Goal: Task Accomplishment & Management: Manage account settings

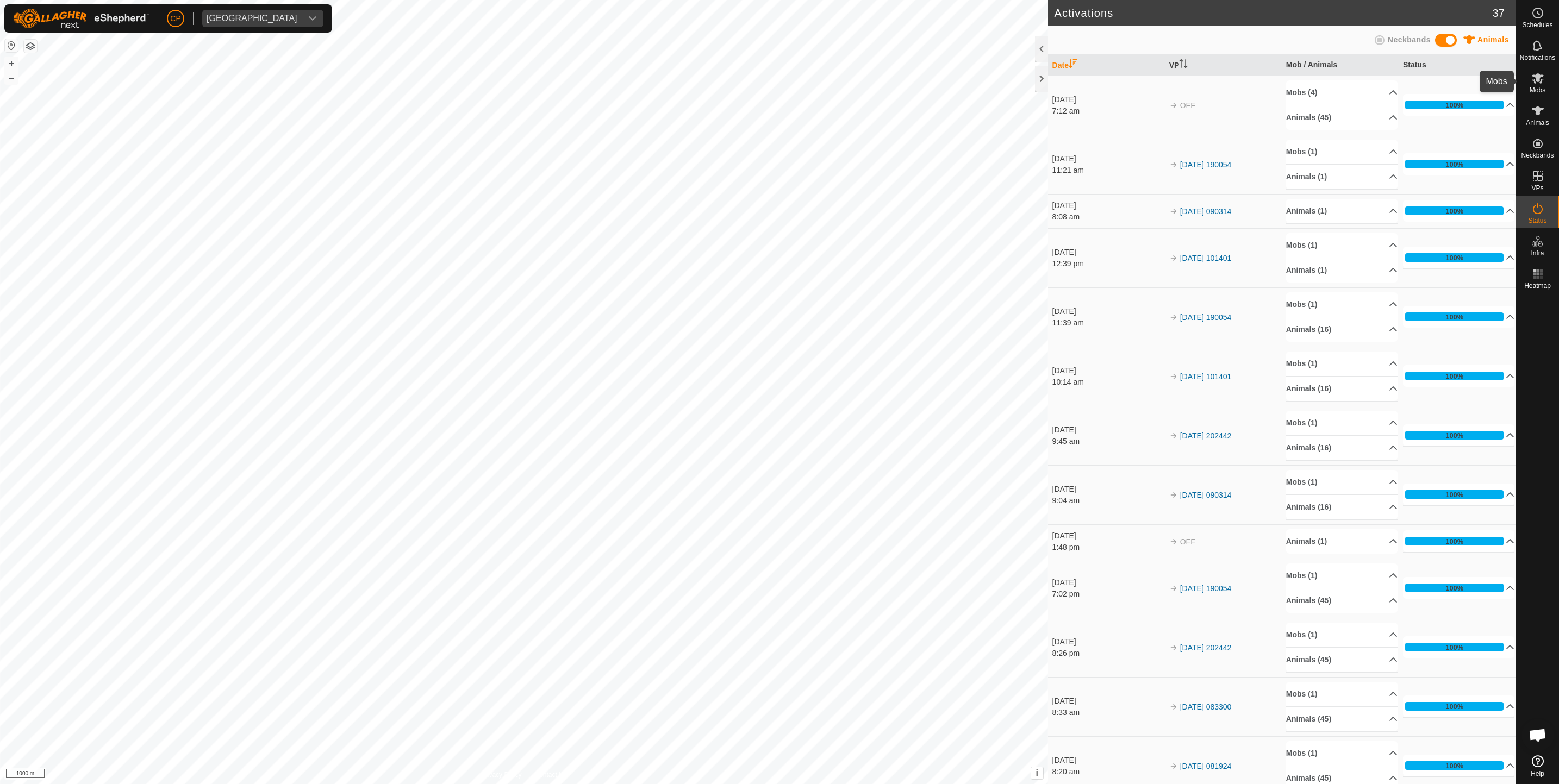
click at [1544, 85] on es-mob-svg-icon at bounding box center [1538, 78] width 19 height 18
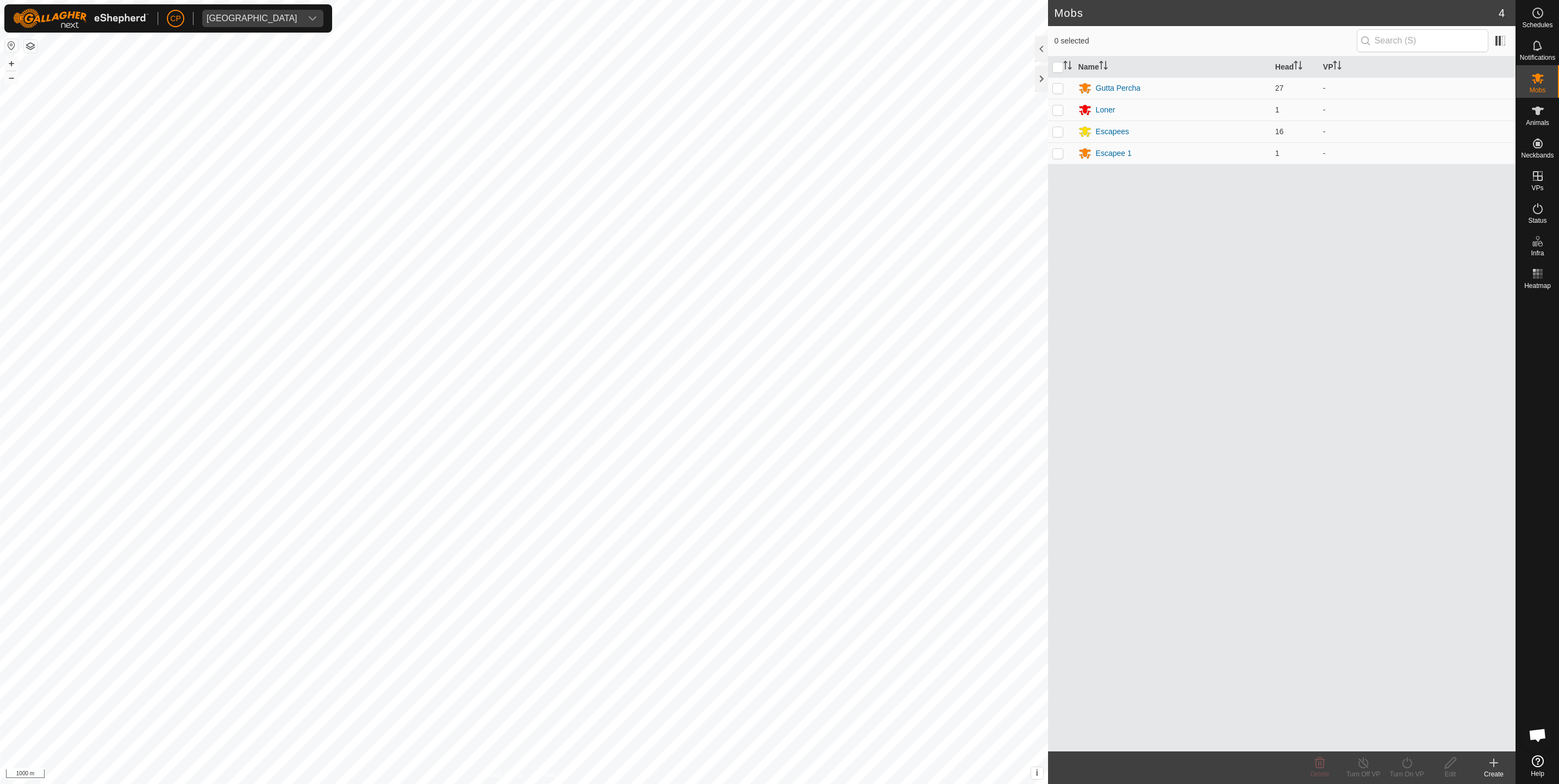
click at [256, 5] on div "[PERSON_NAME][GEOGRAPHIC_DATA]" at bounding box center [168, 18] width 328 height 28
click at [256, 14] on div "[GEOGRAPHIC_DATA]" at bounding box center [252, 18] width 91 height 8
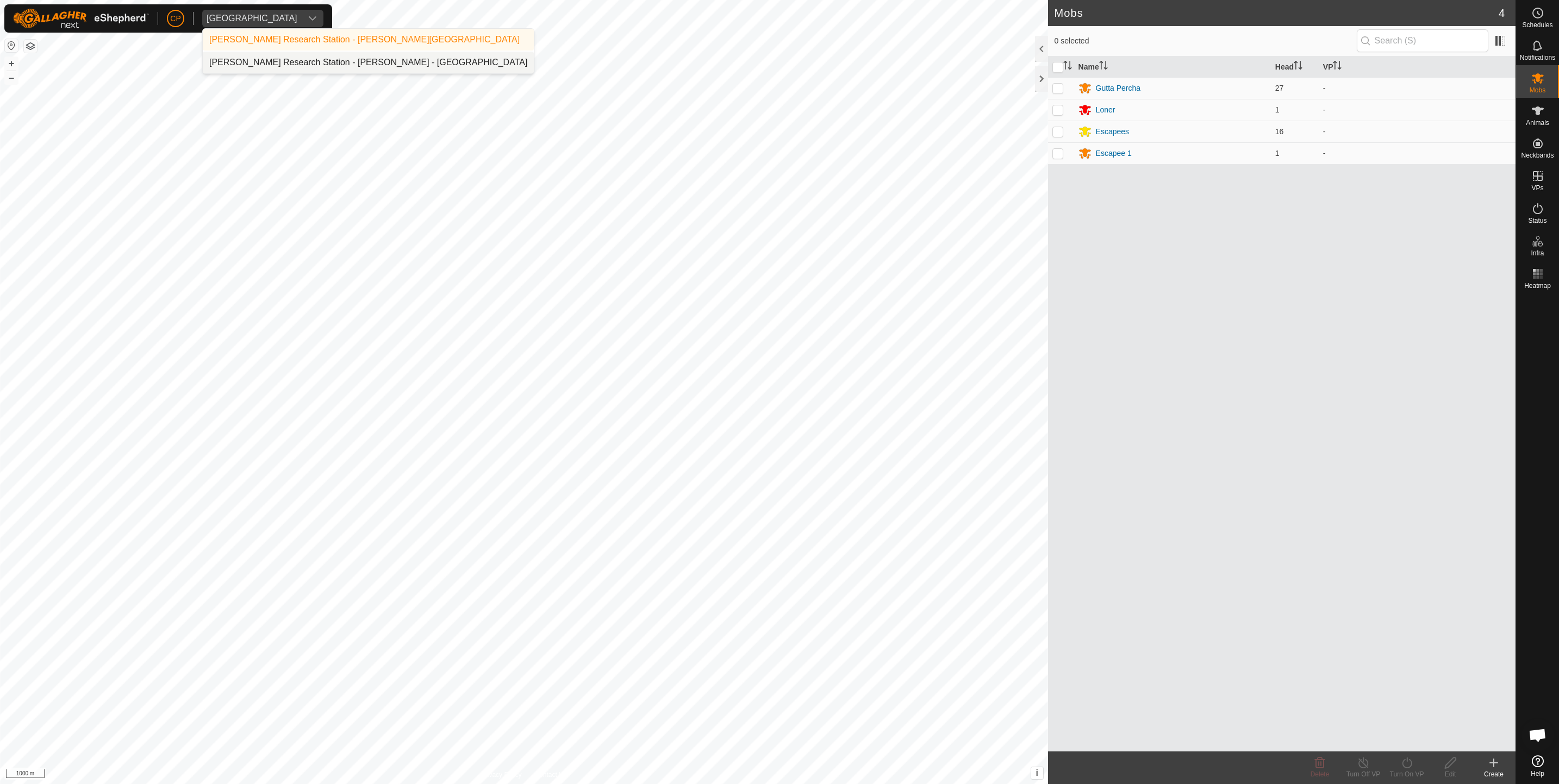
click at [270, 64] on li "[PERSON_NAME] Research Station - [PERSON_NAME] - [GEOGRAPHIC_DATA]" at bounding box center [368, 62] width 331 height 22
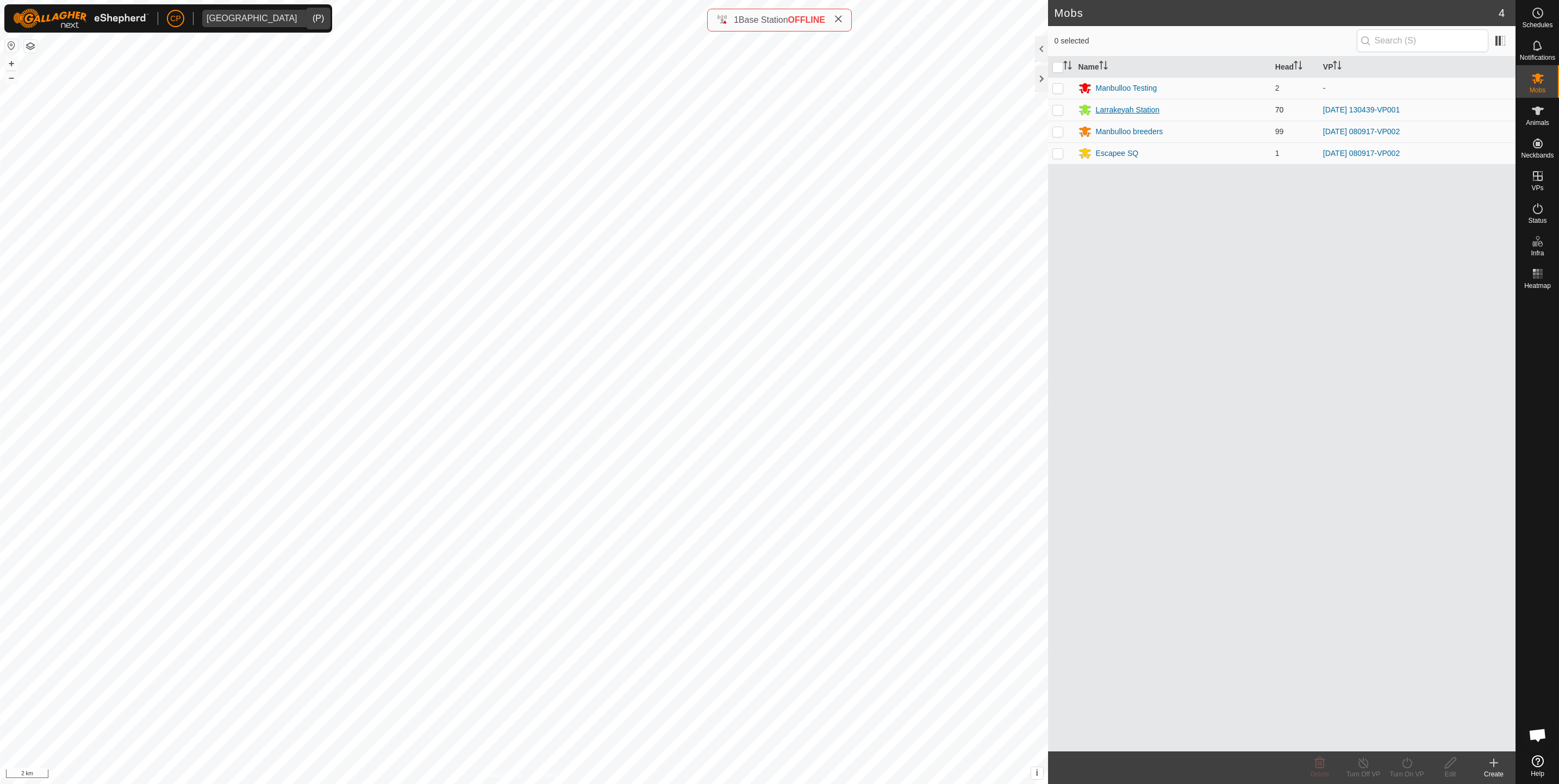
click at [1100, 109] on div "Larrakeyah Station" at bounding box center [1128, 109] width 64 height 11
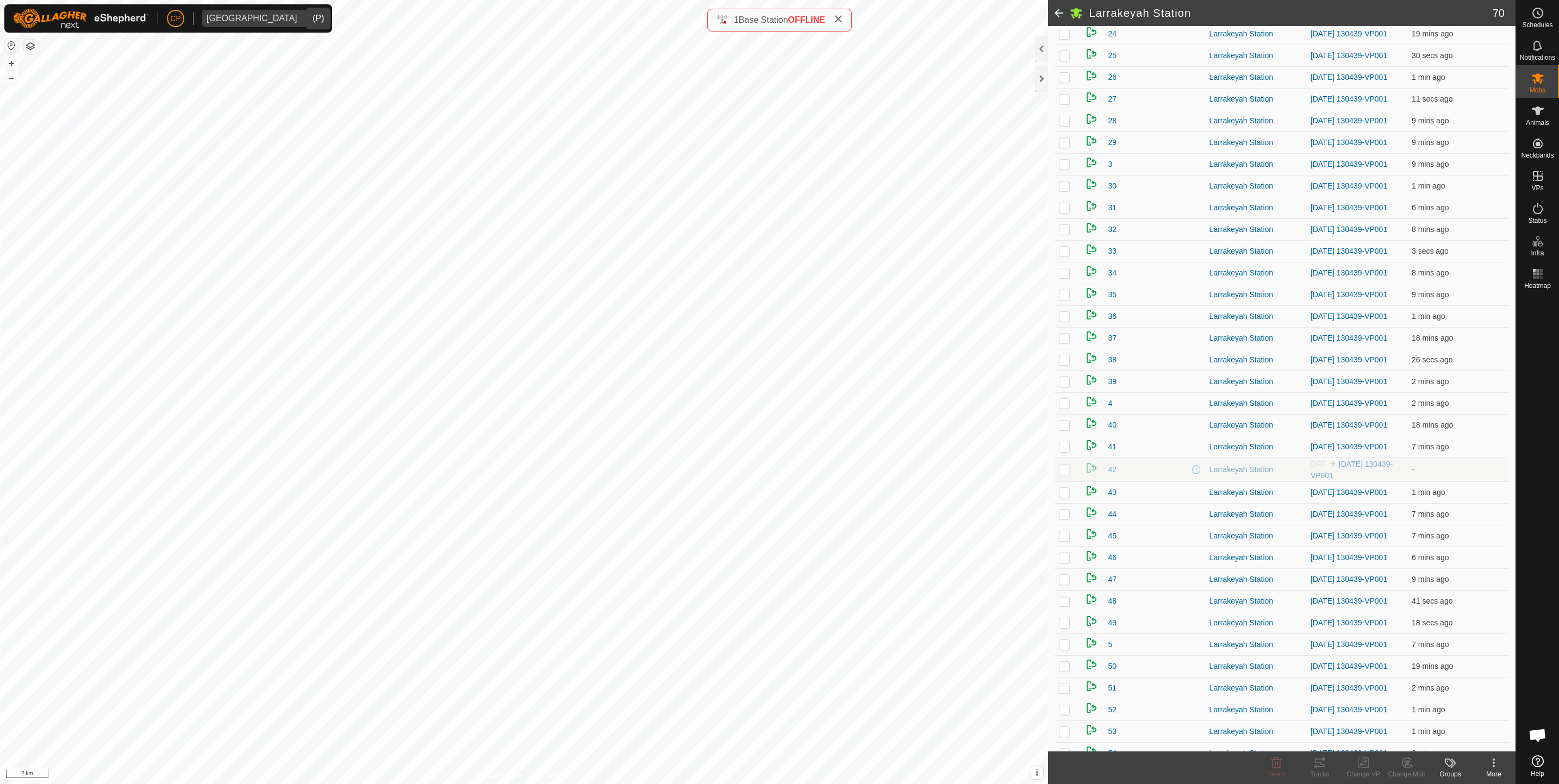
scroll to position [489, 0]
click at [1114, 474] on span "42" at bounding box center [1112, 468] width 8 height 11
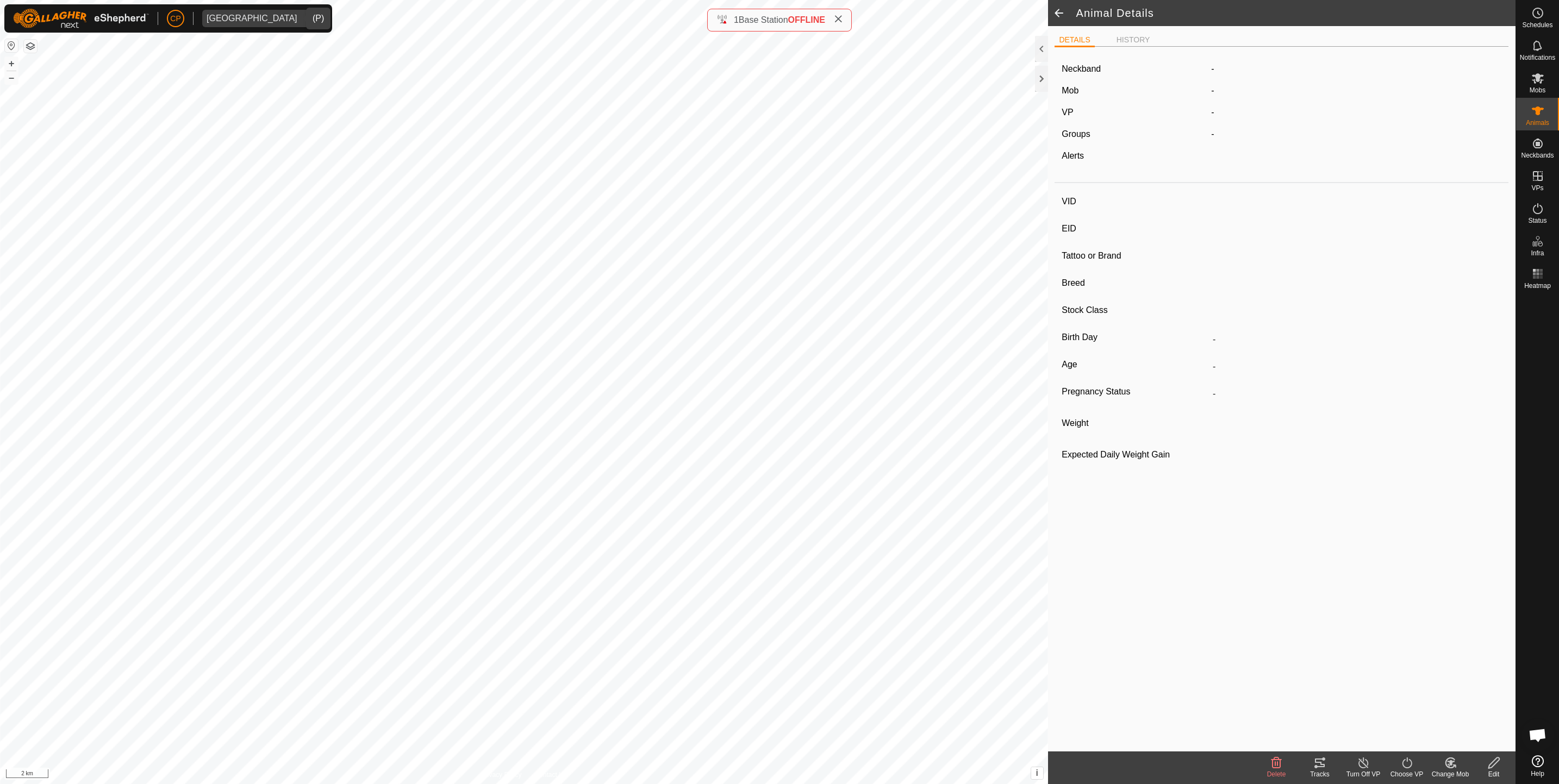
type input "42"
type input "-"
type input "Heifer"
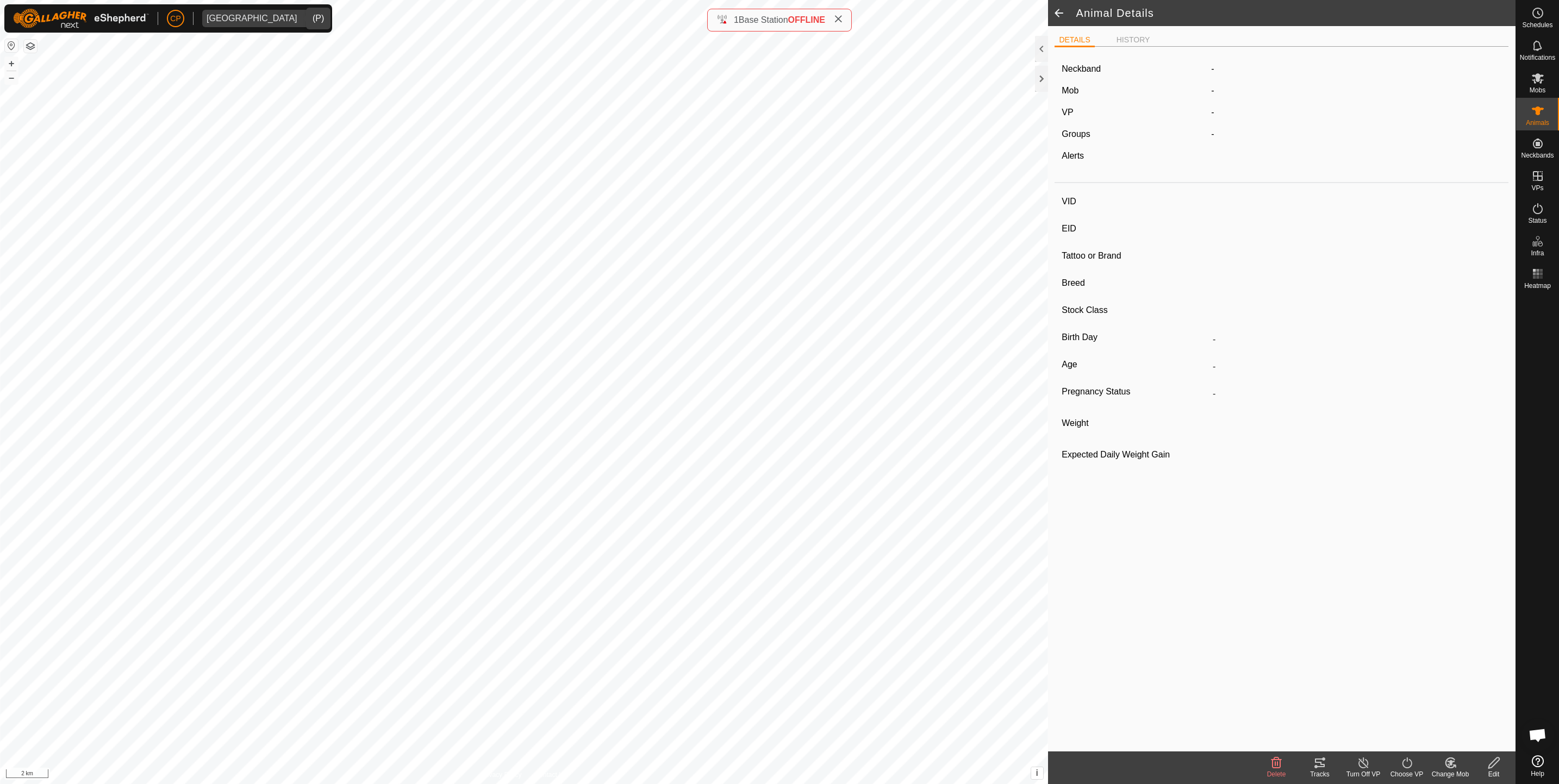
type input "-"
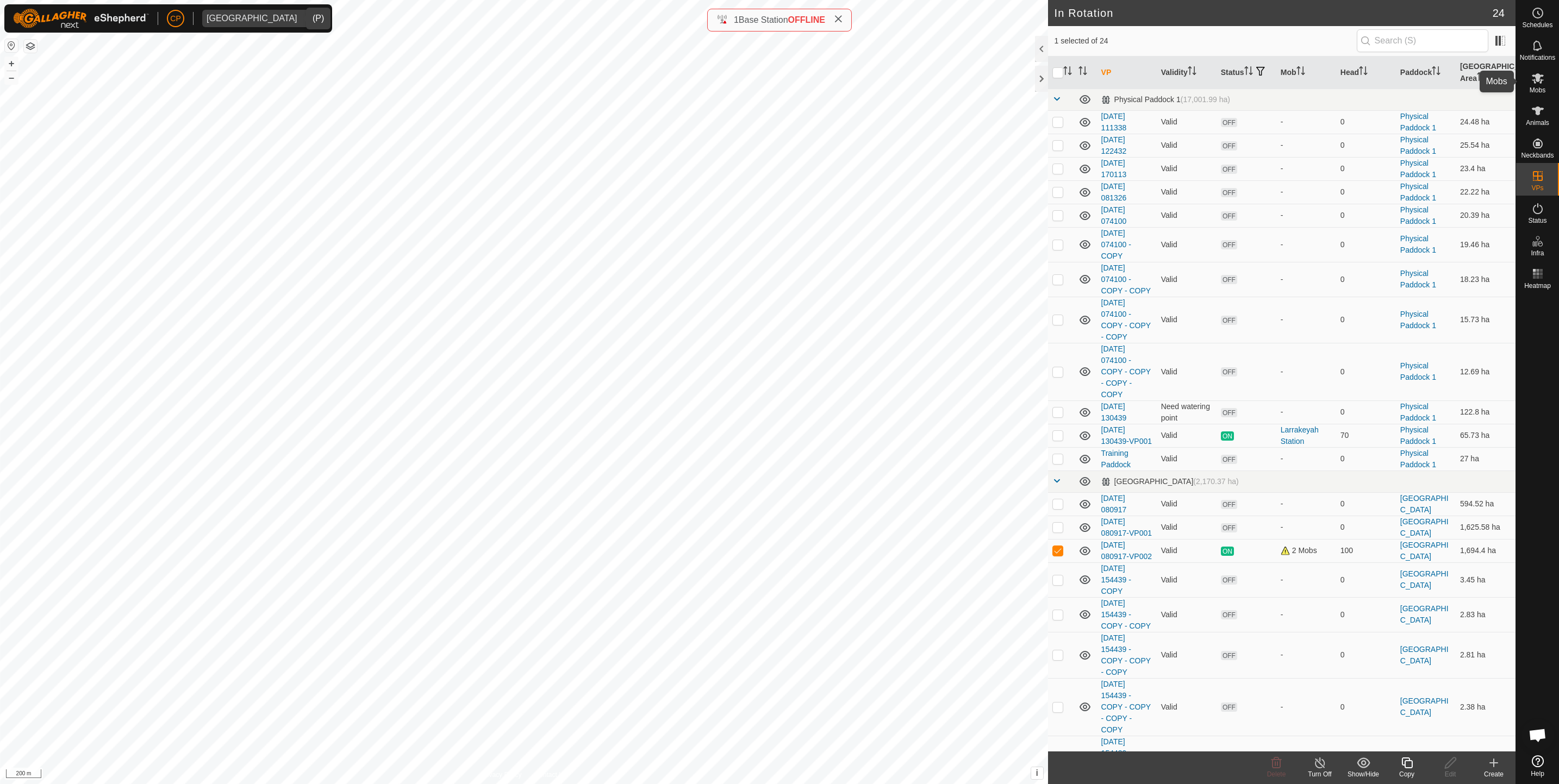
click at [1533, 85] on es-mob-svg-icon at bounding box center [1538, 78] width 19 height 18
click at [1071, 541] on div "In Rotation 24 1 selected of 24 VP Validity Status Mob Head Paddock Grazing Are…" at bounding box center [758, 392] width 1515 height 784
